Goal: Task Accomplishment & Management: Complete application form

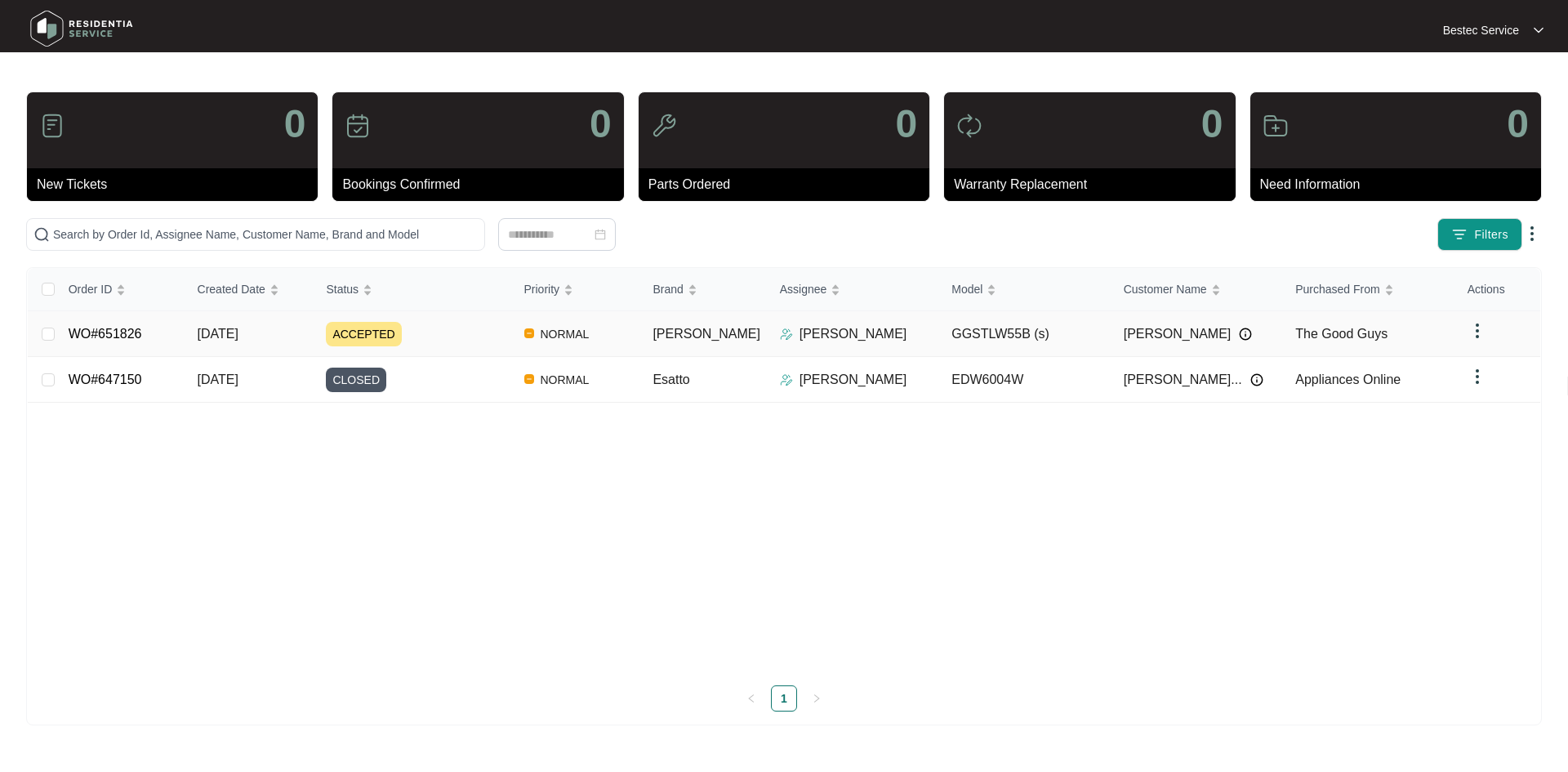
click at [138, 332] on link "WO#651826" at bounding box center [105, 333] width 74 height 14
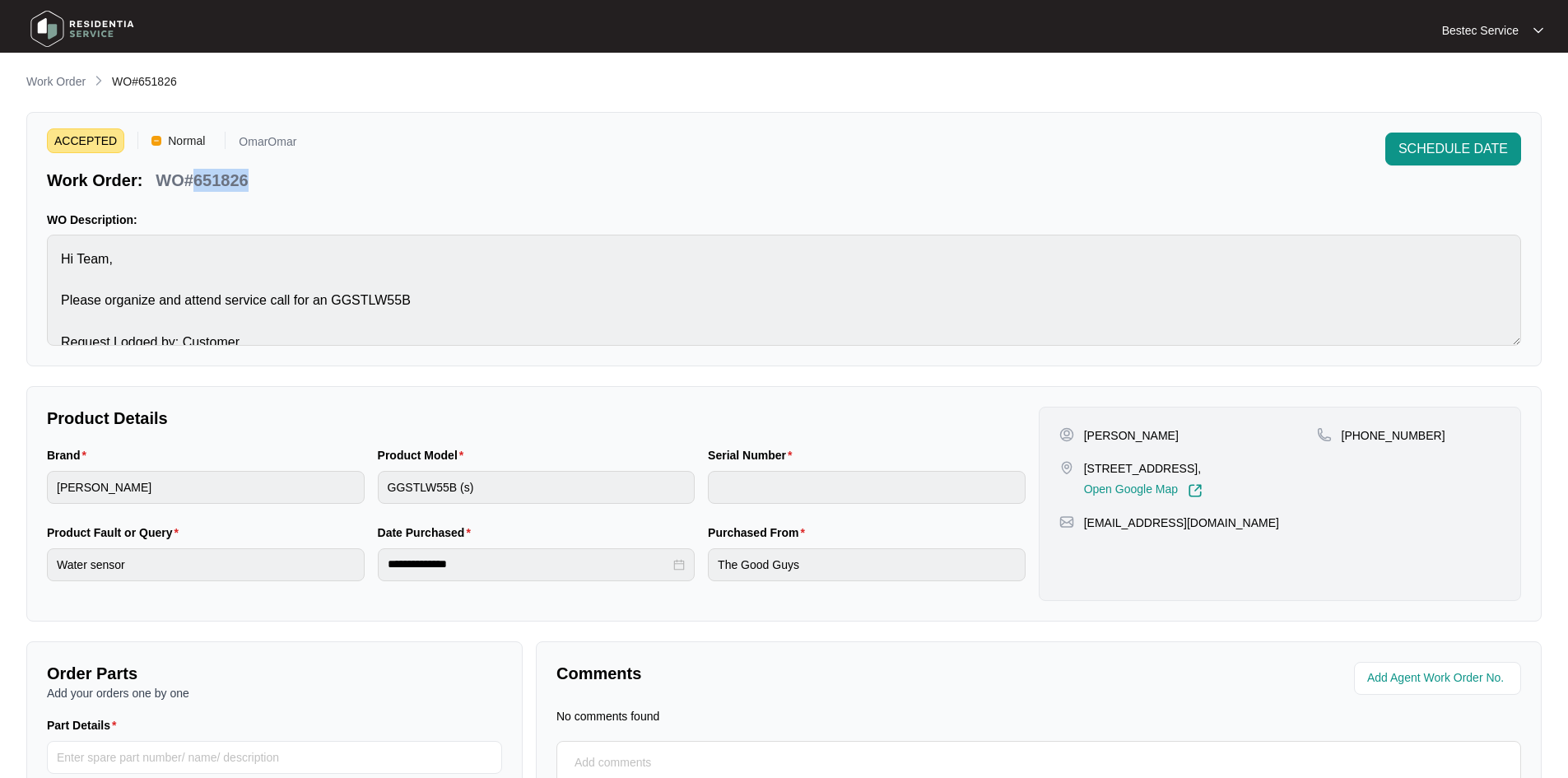
drag, startPoint x: 248, startPoint y: 179, endPoint x: 195, endPoint y: 181, distance: 53.0
click at [195, 181] on p "WO#651826" at bounding box center [201, 180] width 93 height 23
copy p "651826"
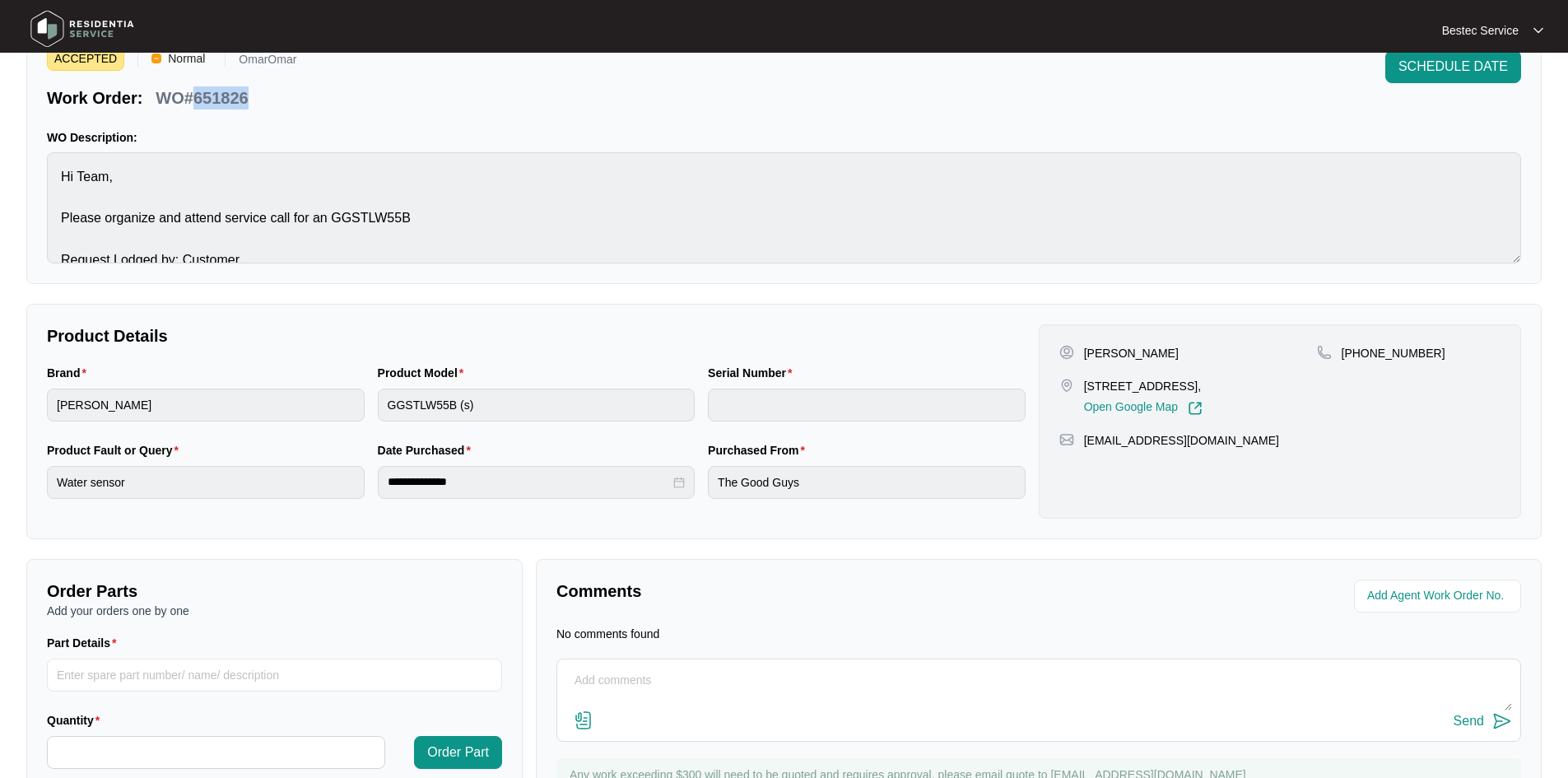
scroll to position [159, 0]
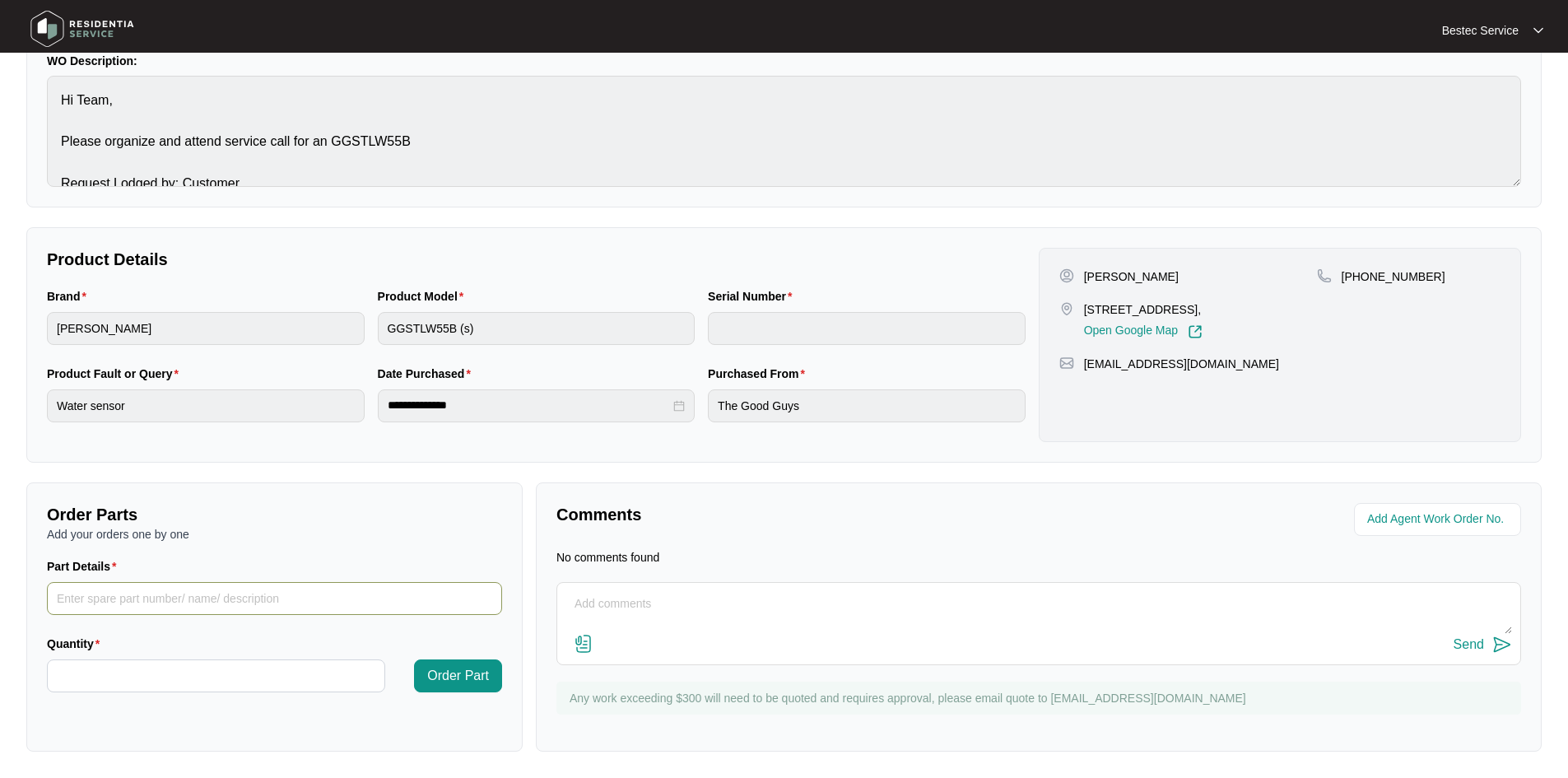
click at [275, 598] on input "Part Details" at bounding box center [274, 599] width 455 height 33
paste input "SP12173"
type input "SP12173"
click at [197, 661] on input "Quantity" at bounding box center [216, 676] width 337 height 32
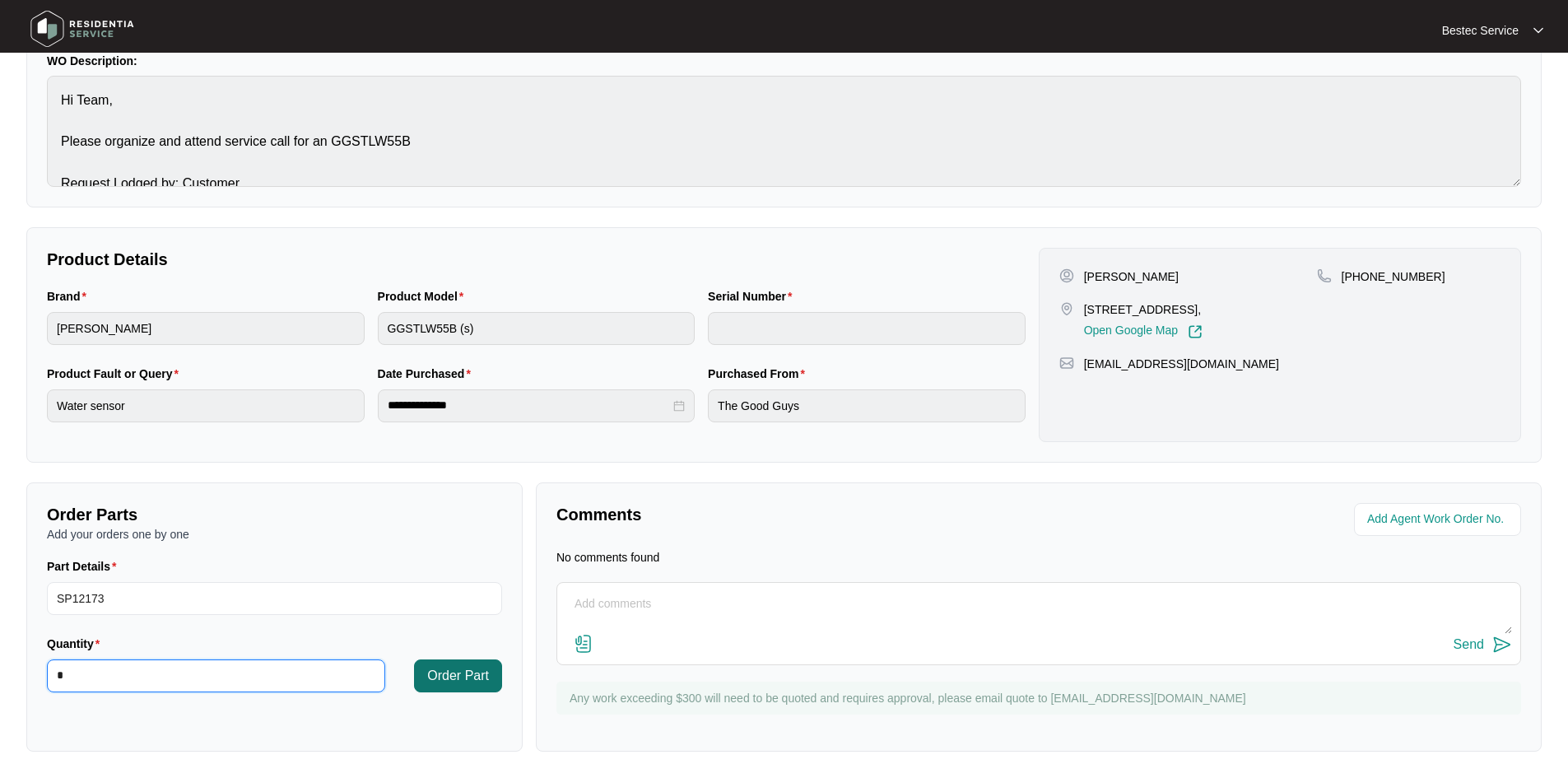
type input "*"
click at [438, 670] on span "Order Part" at bounding box center [458, 676] width 62 height 20
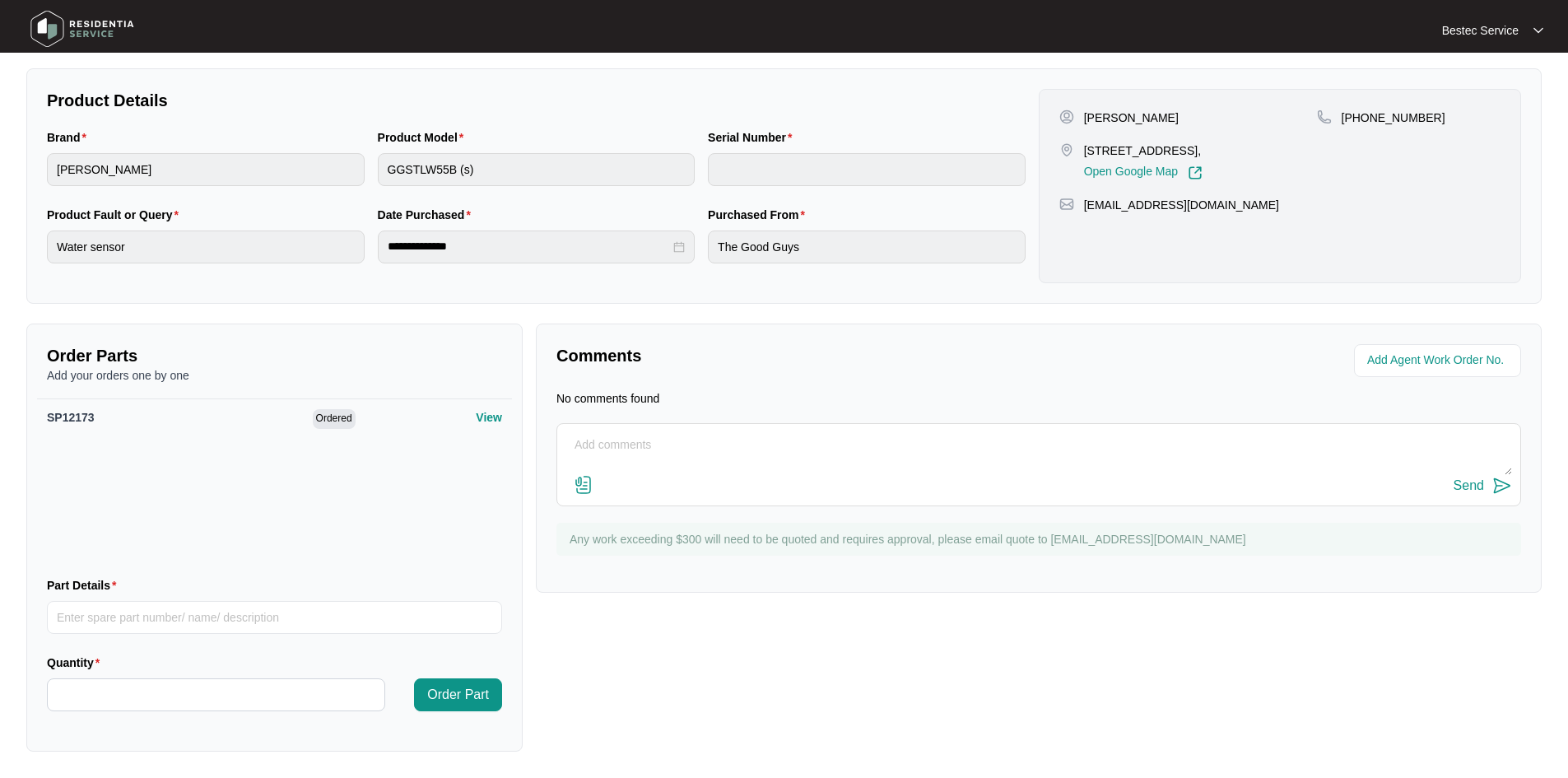
click at [617, 438] on textarea at bounding box center [1039, 453] width 947 height 43
paste textarea "Inlet water valve for cold water to be replaced."
type textarea "Inlet water valve for cold water to be replaced."
click at [1499, 485] on img at bounding box center [1502, 486] width 20 height 20
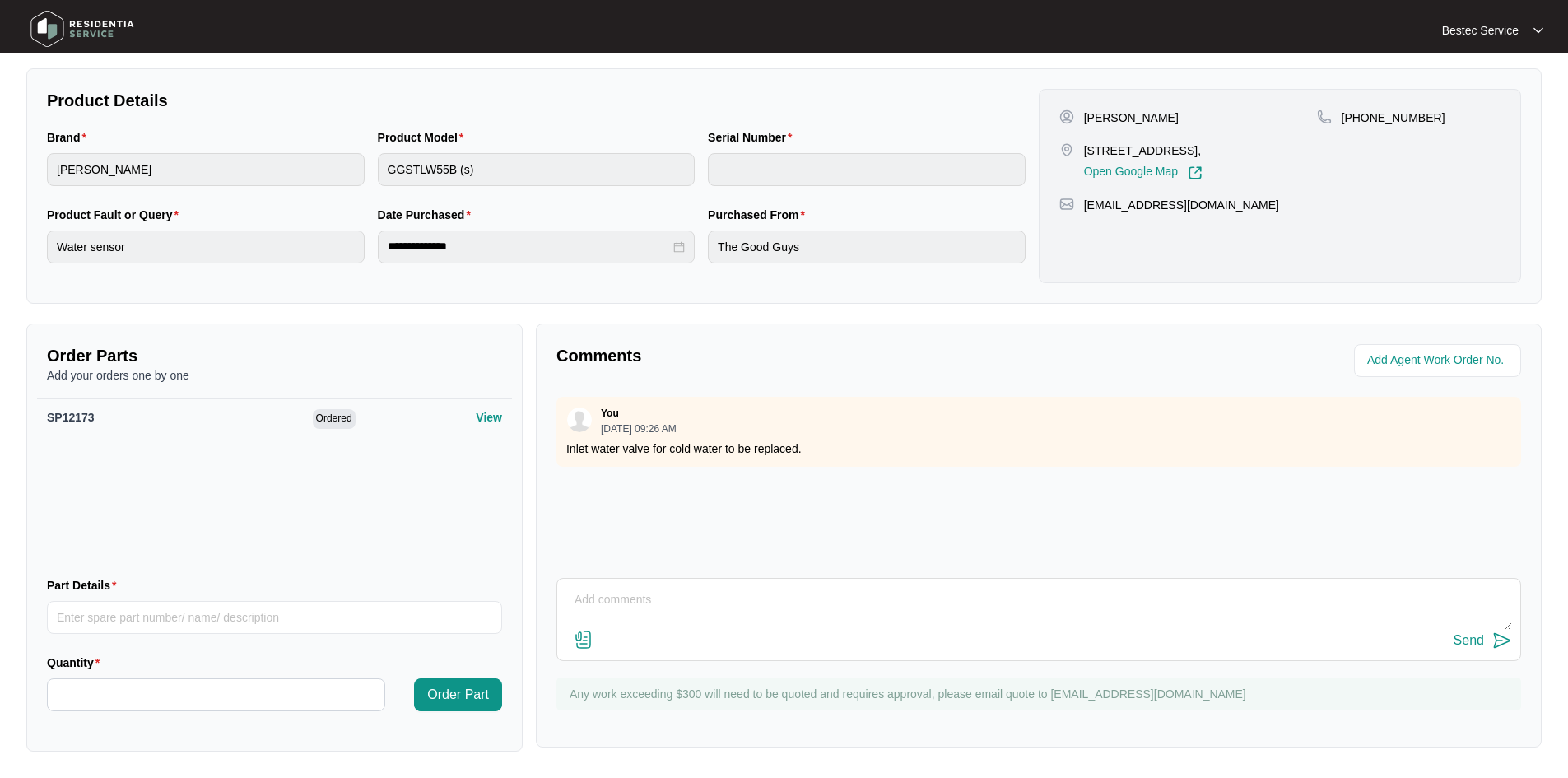
click at [576, 641] on img at bounding box center [583, 640] width 20 height 20
click at [0, 0] on input "file" at bounding box center [0, 0] width 0 height 0
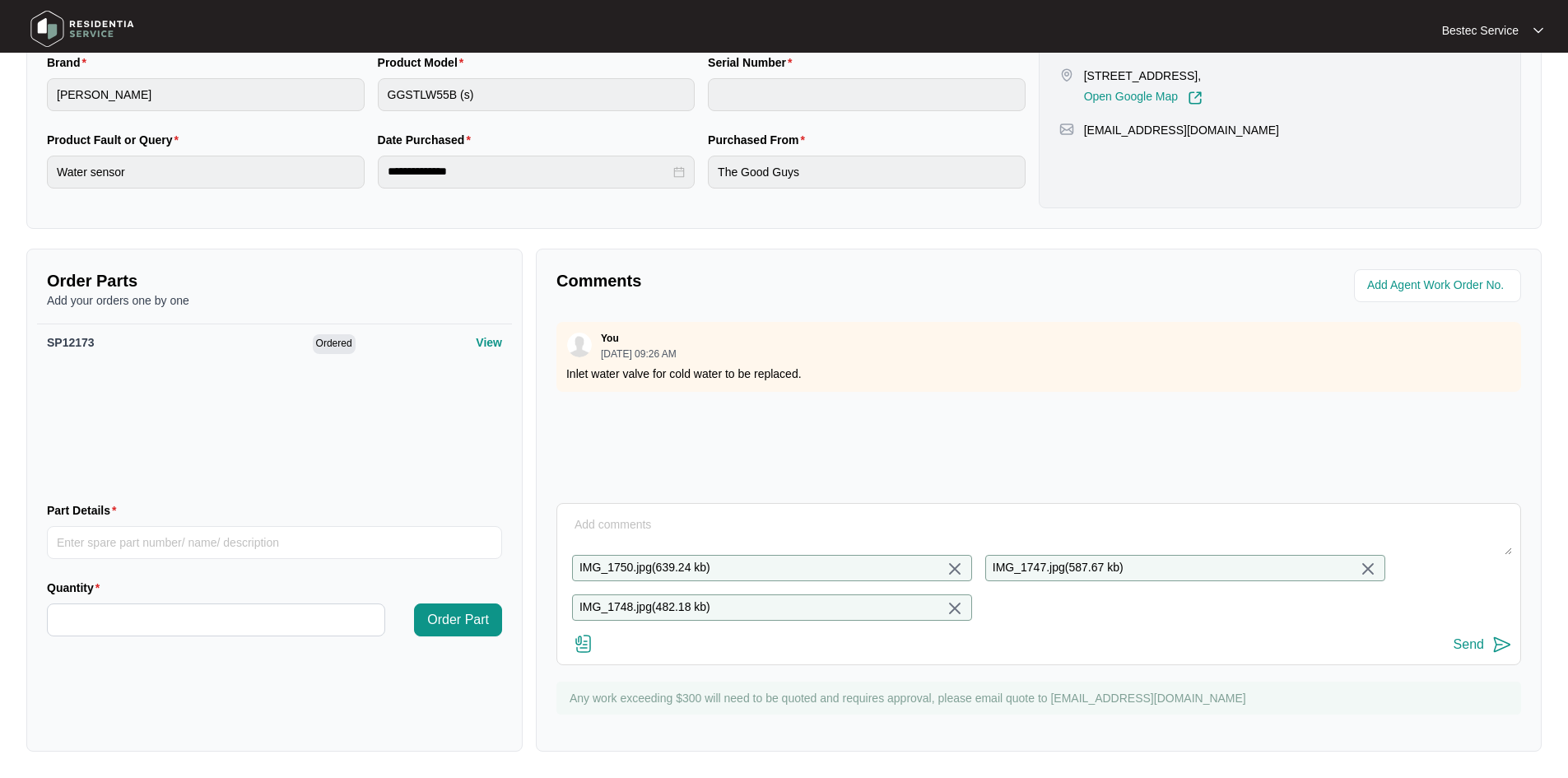
scroll to position [406, 0]
click at [590, 649] on img at bounding box center [583, 643] width 20 height 20
click at [0, 0] on input "file" at bounding box center [0, 0] width 0 height 0
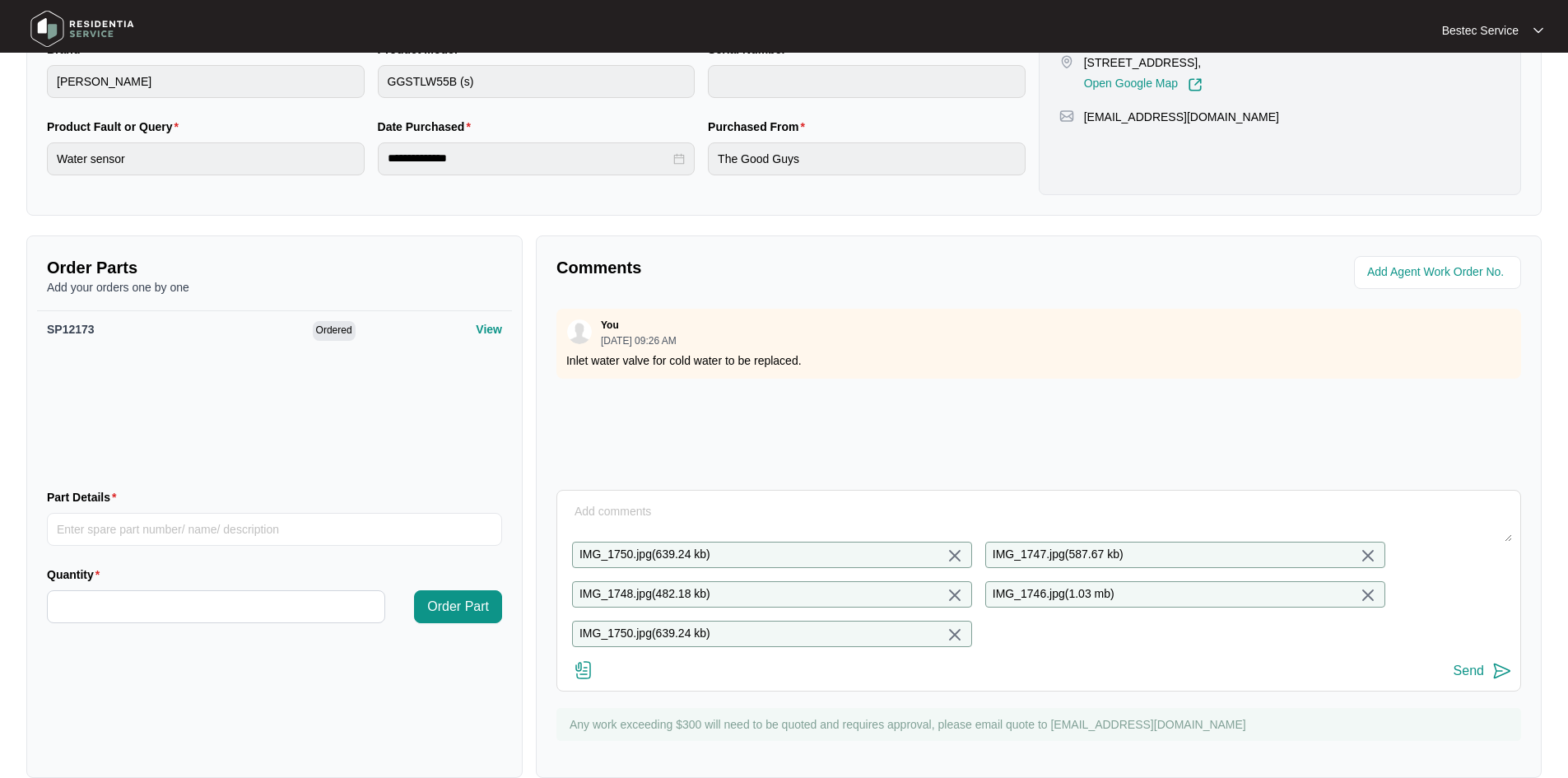
click at [950, 635] on img at bounding box center [954, 635] width 20 height 20
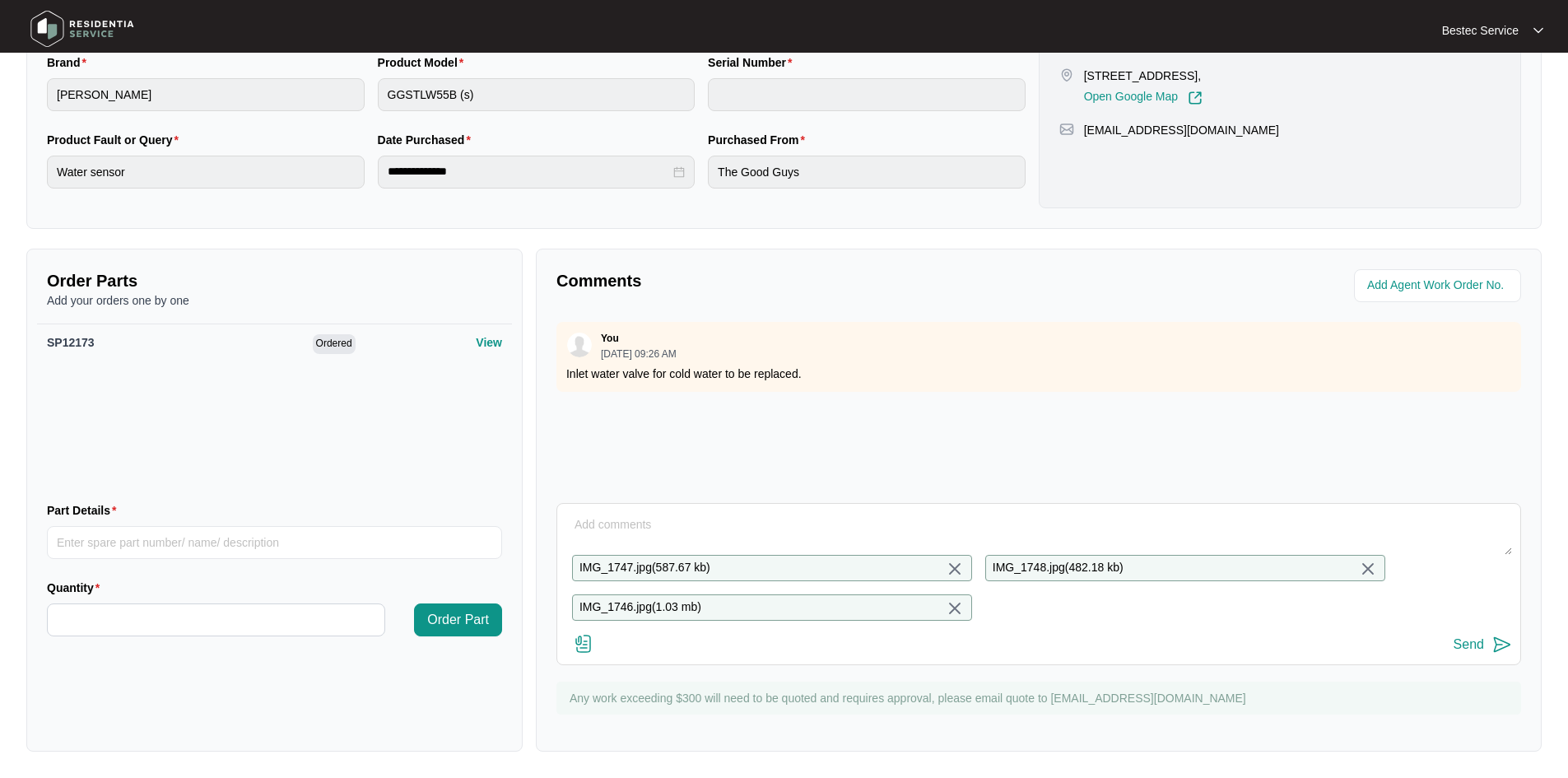
click at [584, 644] on img at bounding box center [583, 643] width 20 height 20
click at [0, 0] on input "file" at bounding box center [0, 0] width 0 height 0
click at [1021, 597] on div "IMG_1747.jpg ( 587.67 kb ) IMG_1748.jpg ( 482.18 kb ) IMG_1746.jpg ( 1.03 mb )" at bounding box center [1039, 587] width 960 height 66
click at [583, 640] on img at bounding box center [583, 643] width 20 height 20
click at [0, 0] on input "file" at bounding box center [0, 0] width 0 height 0
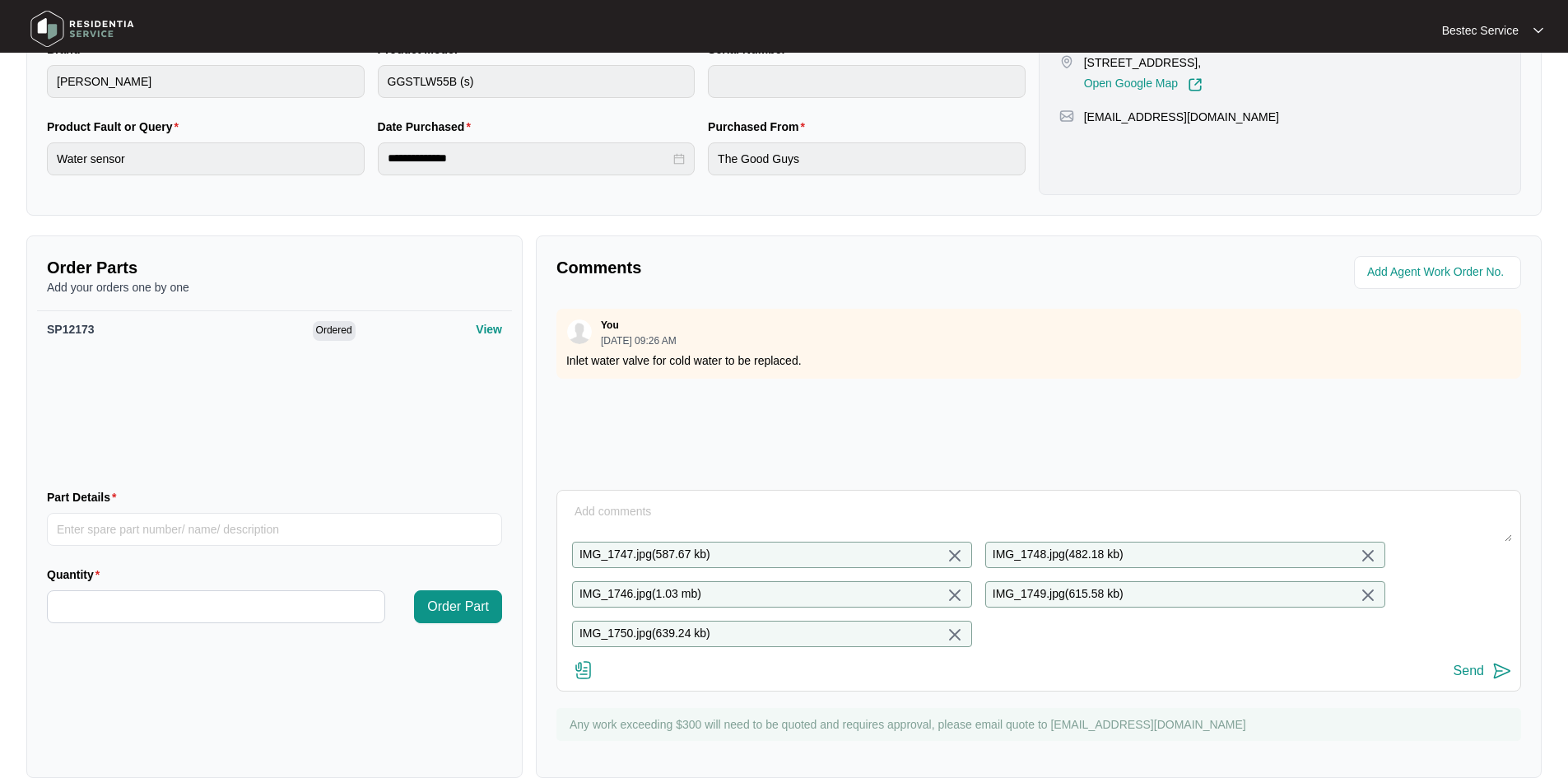
scroll to position [446, 0]
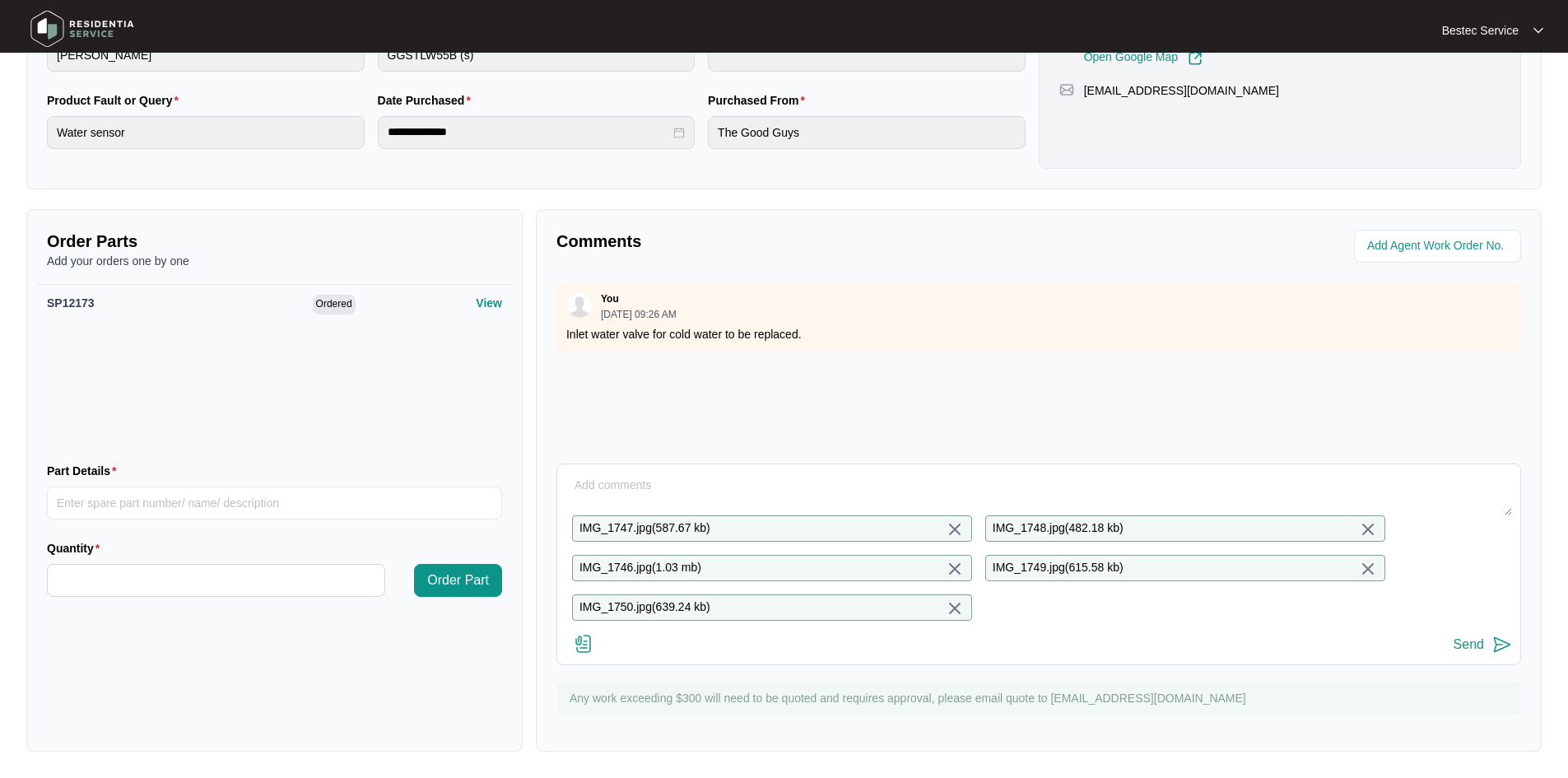
click at [1496, 646] on img at bounding box center [1502, 644] width 20 height 20
click at [735, 473] on textarea at bounding box center [1039, 494] width 947 height 43
type textarea "See attached photos"
click at [1501, 640] on img at bounding box center [1502, 644] width 20 height 20
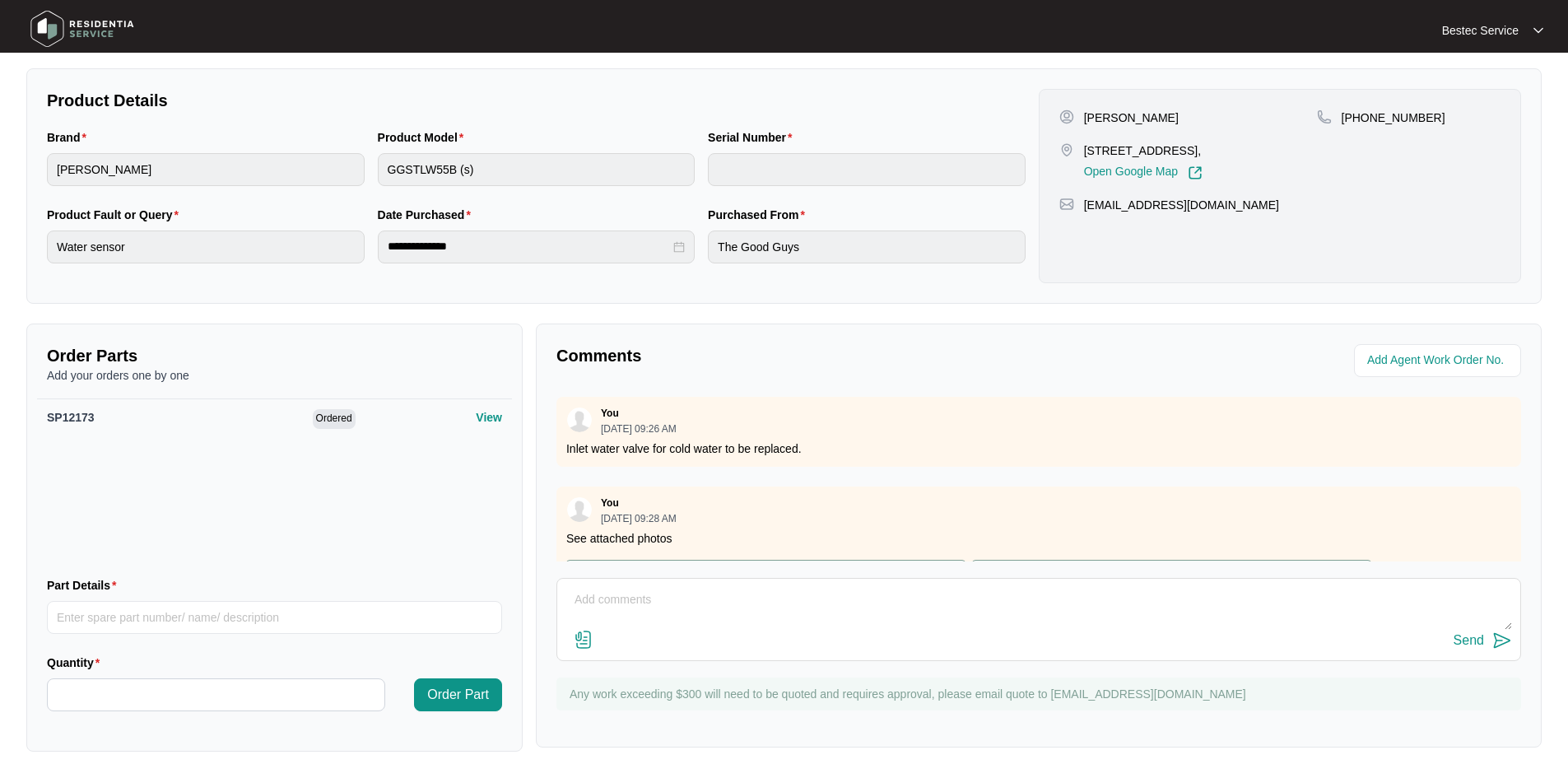
scroll to position [236, 0]
